Goal: Task Accomplishment & Management: Complete application form

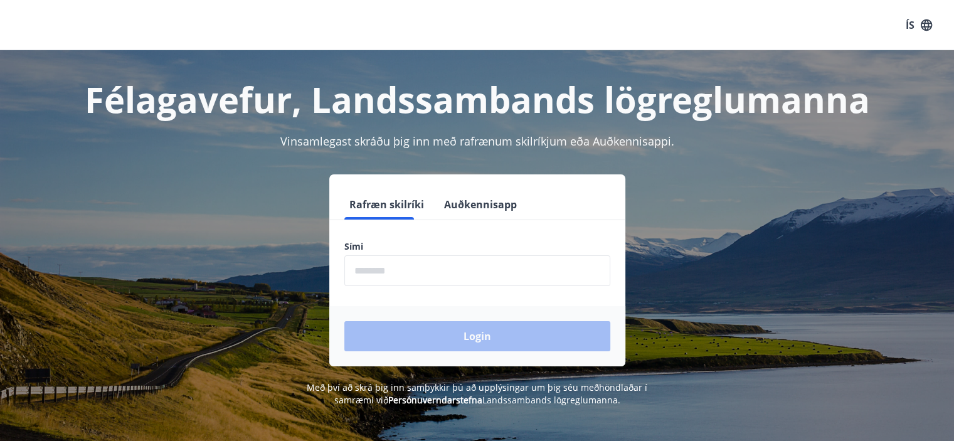
click at [411, 263] on input "phone" at bounding box center [477, 270] width 266 height 31
click at [429, 275] on input "phone" at bounding box center [477, 270] width 266 height 31
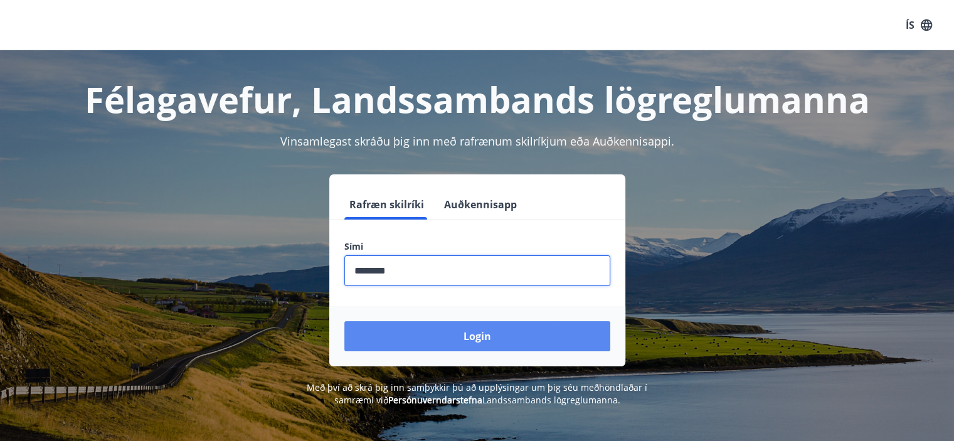
type input "********"
click at [498, 340] on button "Login" at bounding box center [477, 336] width 266 height 30
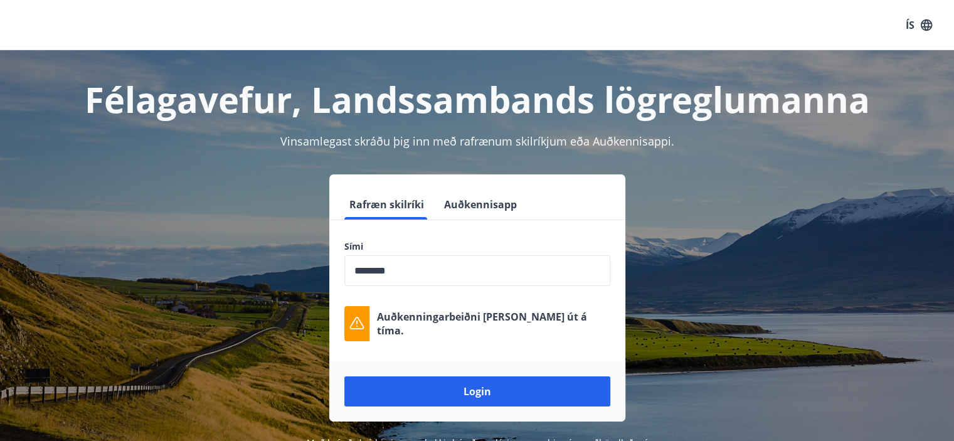
click at [927, 26] on icon "button" at bounding box center [926, 24] width 11 height 11
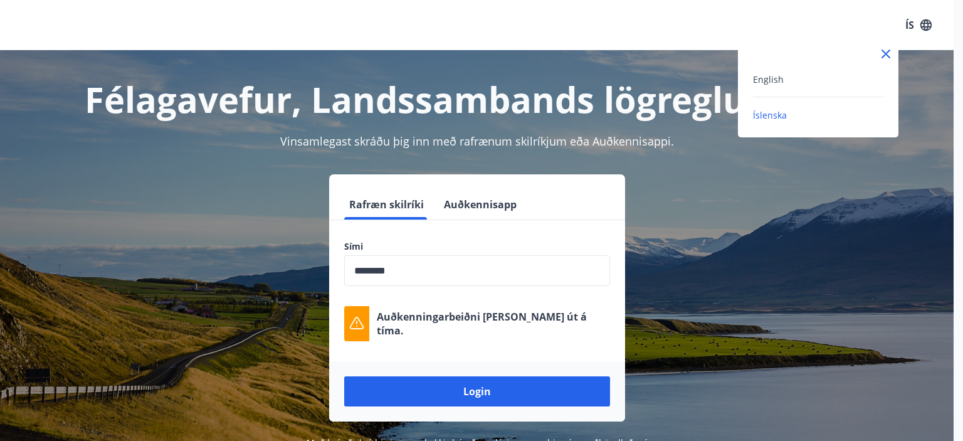
click at [806, 77] on div "English" at bounding box center [818, 78] width 130 height 15
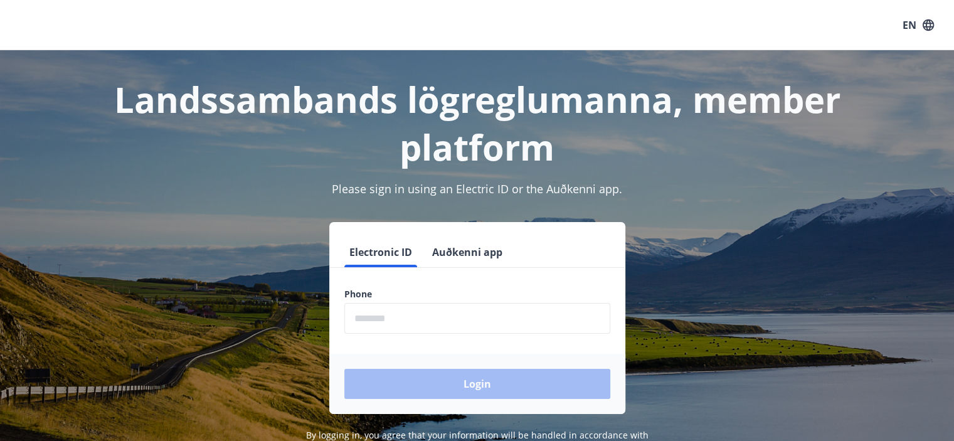
click at [453, 253] on button "Auðkenni app" at bounding box center [467, 252] width 80 height 30
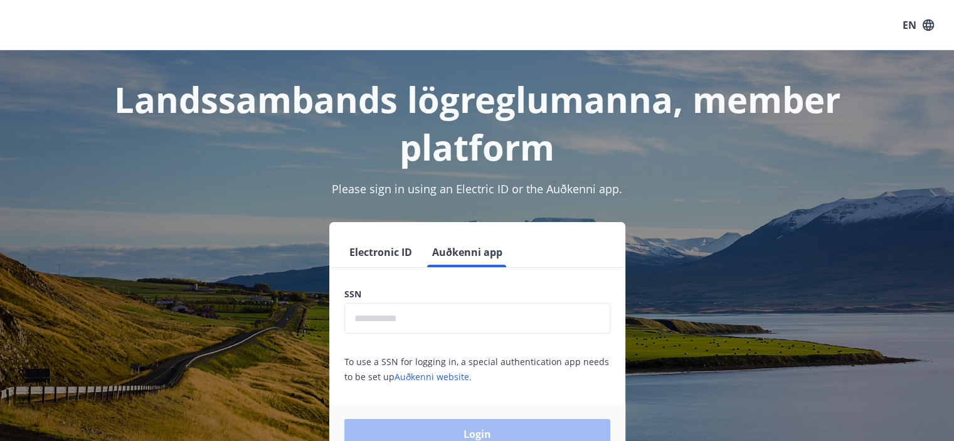
scroll to position [63, 0]
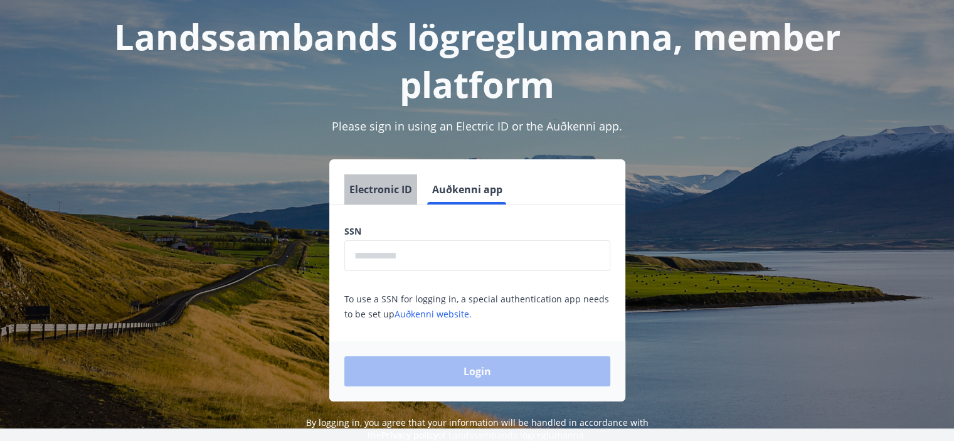
click at [382, 197] on button "Electronic ID" at bounding box center [380, 189] width 73 height 30
